Goal: Task Accomplishment & Management: Manage account settings

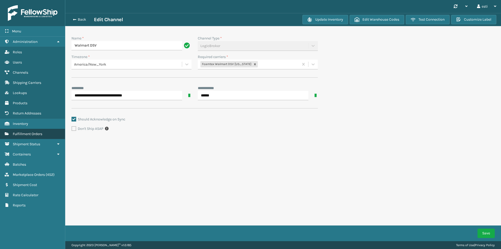
click at [31, 136] on span "Fulfillment Orders" at bounding box center [27, 133] width 29 height 4
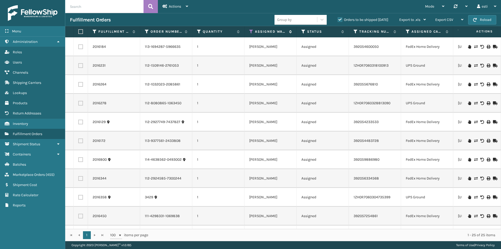
click at [251, 31] on icon at bounding box center [251, 31] width 4 height 5
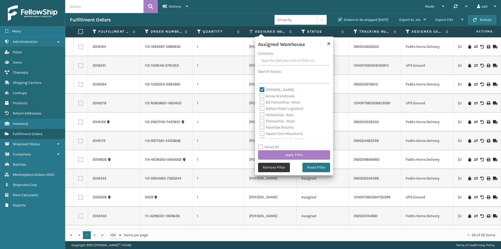
click at [270, 166] on button "Remove Filter" at bounding box center [274, 166] width 32 height 9
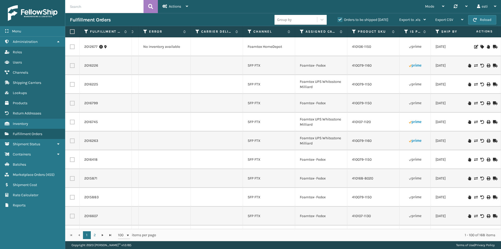
scroll to position [0, 392]
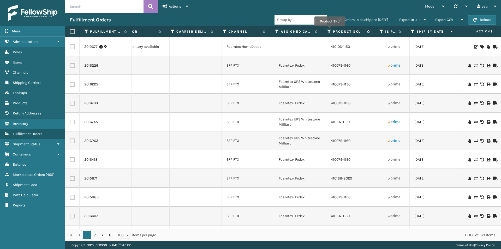
click at [330, 30] on icon at bounding box center [329, 31] width 4 height 5
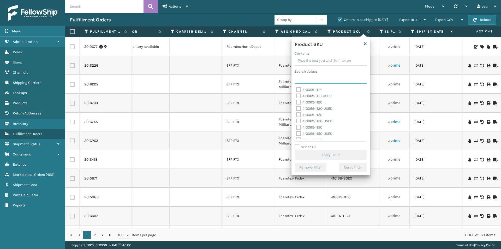
click at [310, 75] on input "Search Values" at bounding box center [330, 78] width 72 height 9
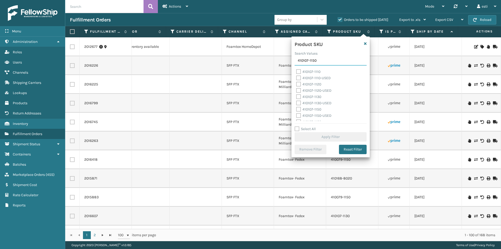
type input "410107-1150"
click at [312, 72] on label "410107-1150" at bounding box center [308, 71] width 25 height 4
click at [296, 72] on input "410107-1150" at bounding box center [296, 70] width 0 height 3
checkbox input "true"
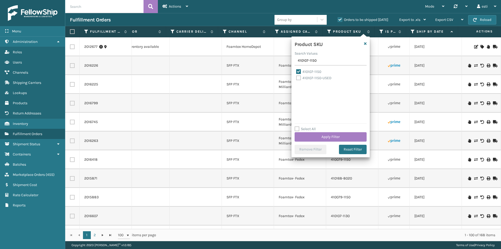
click at [322, 131] on div "Select All Apply Filter" at bounding box center [330, 134] width 72 height 16
click at [324, 134] on button "Apply Filter" at bounding box center [330, 136] width 72 height 9
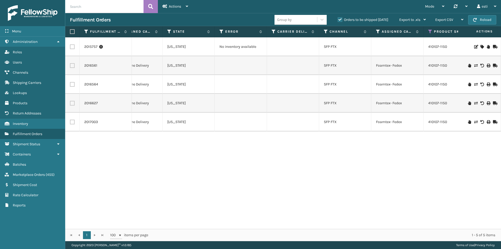
scroll to position [0, 0]
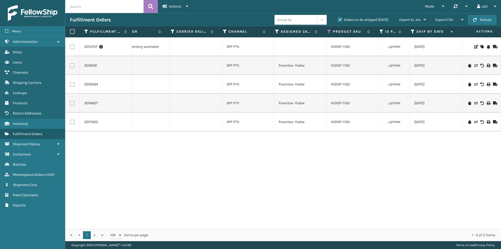
click at [339, 20] on label "Orders to be shipped [DATE]" at bounding box center [363, 19] width 51 height 4
click at [338, 20] on input "Orders to be shipped [DATE]" at bounding box center [338, 18] width 0 height 3
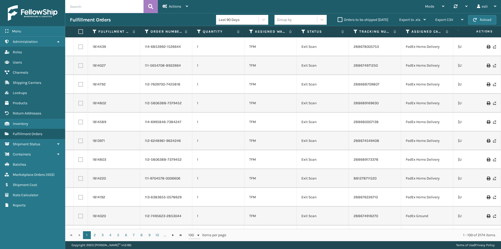
click at [340, 19] on label "Orders to be shipped [DATE]" at bounding box center [363, 19] width 51 height 4
click at [338, 19] on input "Orders to be shipped [DATE]" at bounding box center [338, 18] width 0 height 3
